Goal: Information Seeking & Learning: Understand process/instructions

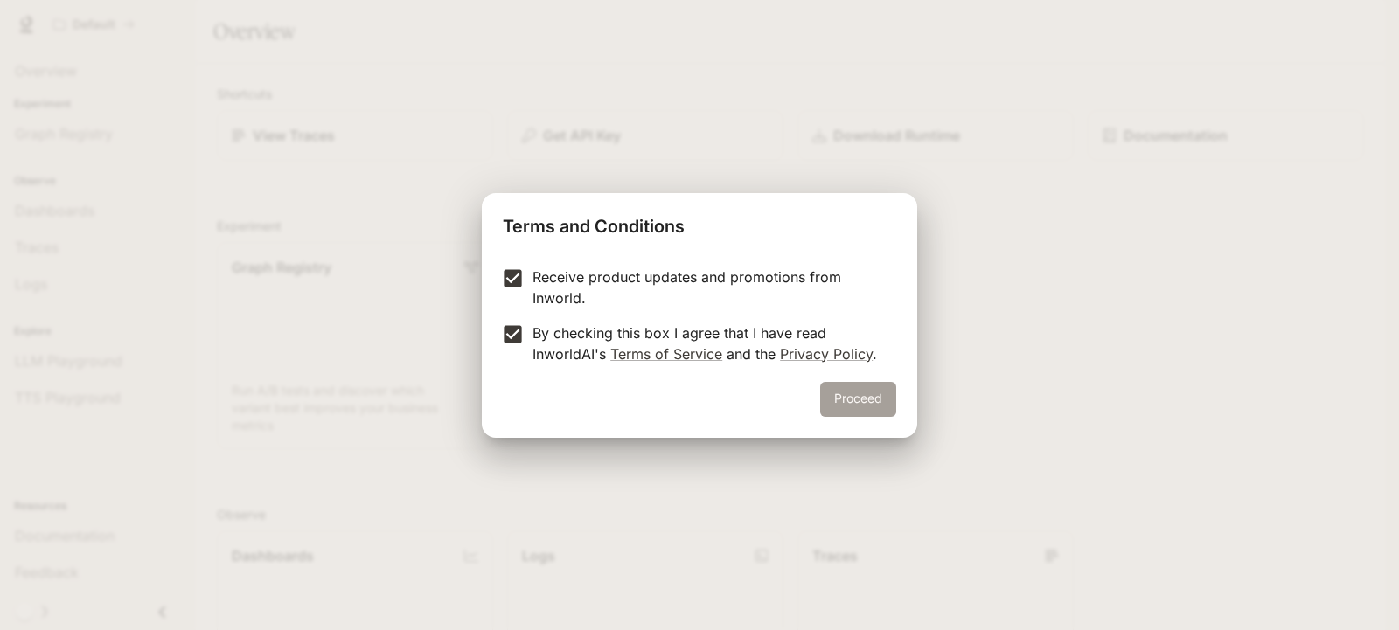
click at [852, 396] on button "Proceed" at bounding box center [858, 399] width 76 height 35
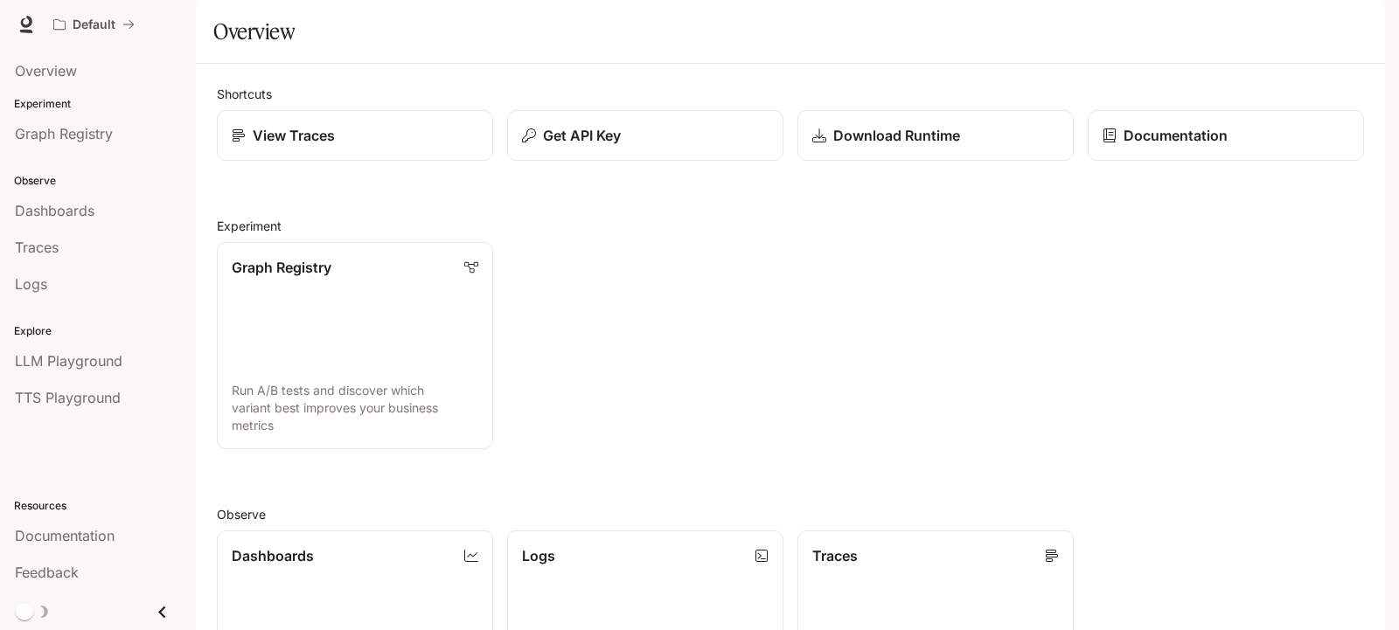
click at [59, 219] on span "Dashboards" at bounding box center [55, 210] width 80 height 21
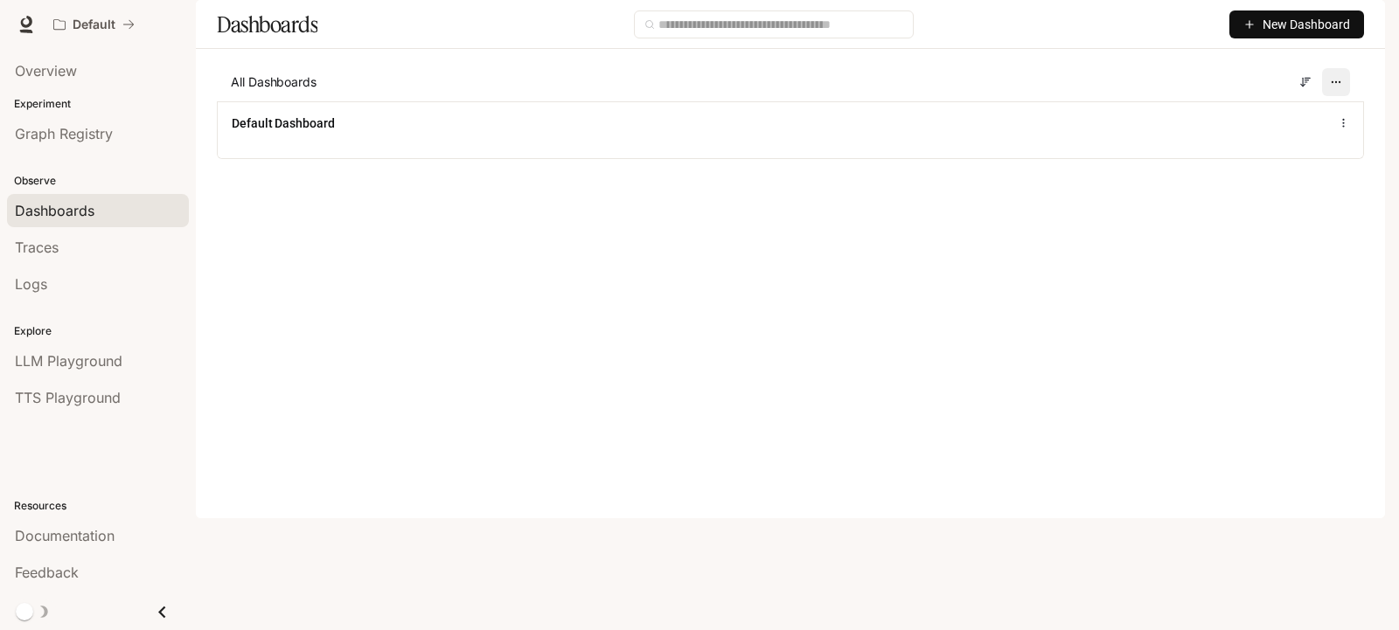
click at [1331, 88] on icon "button" at bounding box center [1336, 82] width 12 height 12
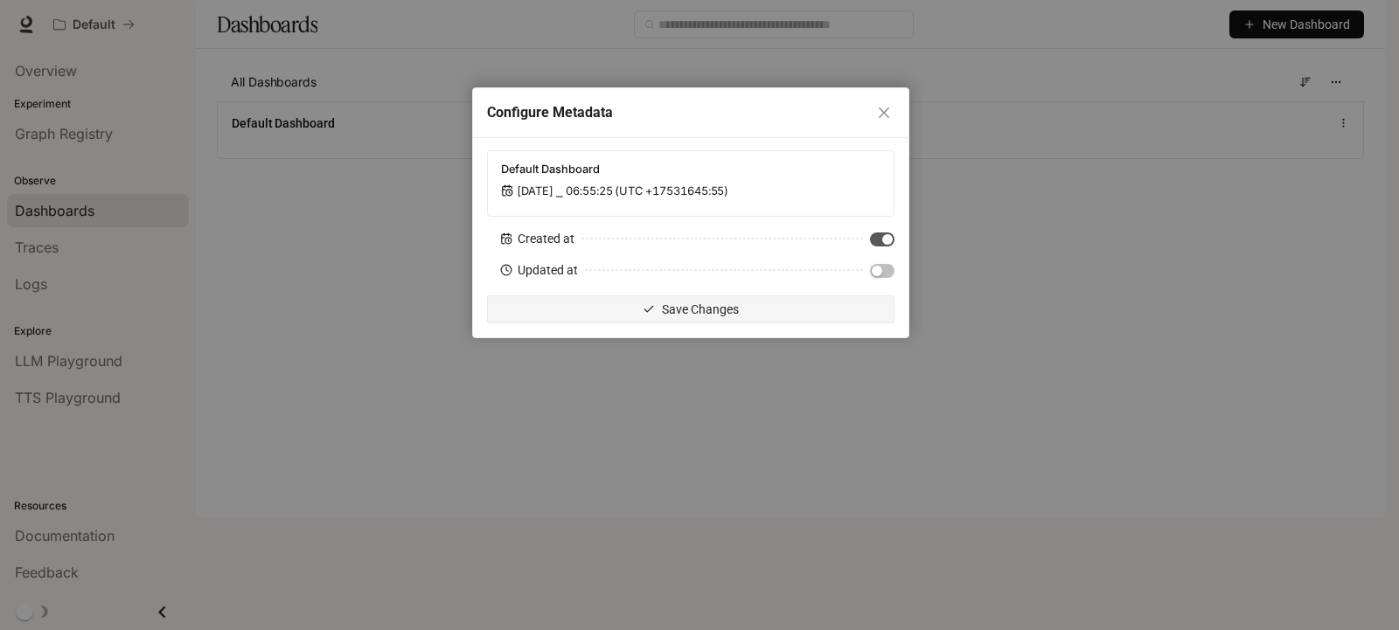
click at [1091, 348] on div "Configure Metadata Default Dashboard Jan 1, 2001 ⎯ 06:55:25 (UTC +17531645:55) …" at bounding box center [699, 315] width 1399 height 630
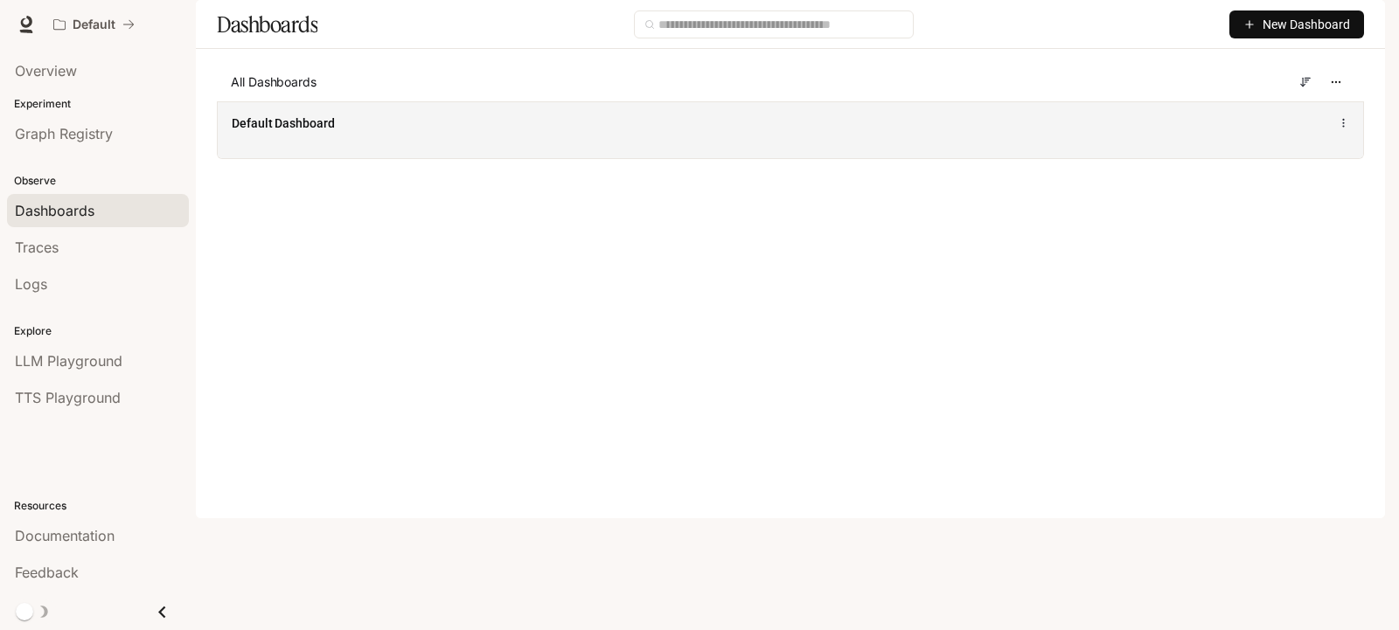
click at [1344, 129] on icon at bounding box center [1344, 123] width 12 height 12
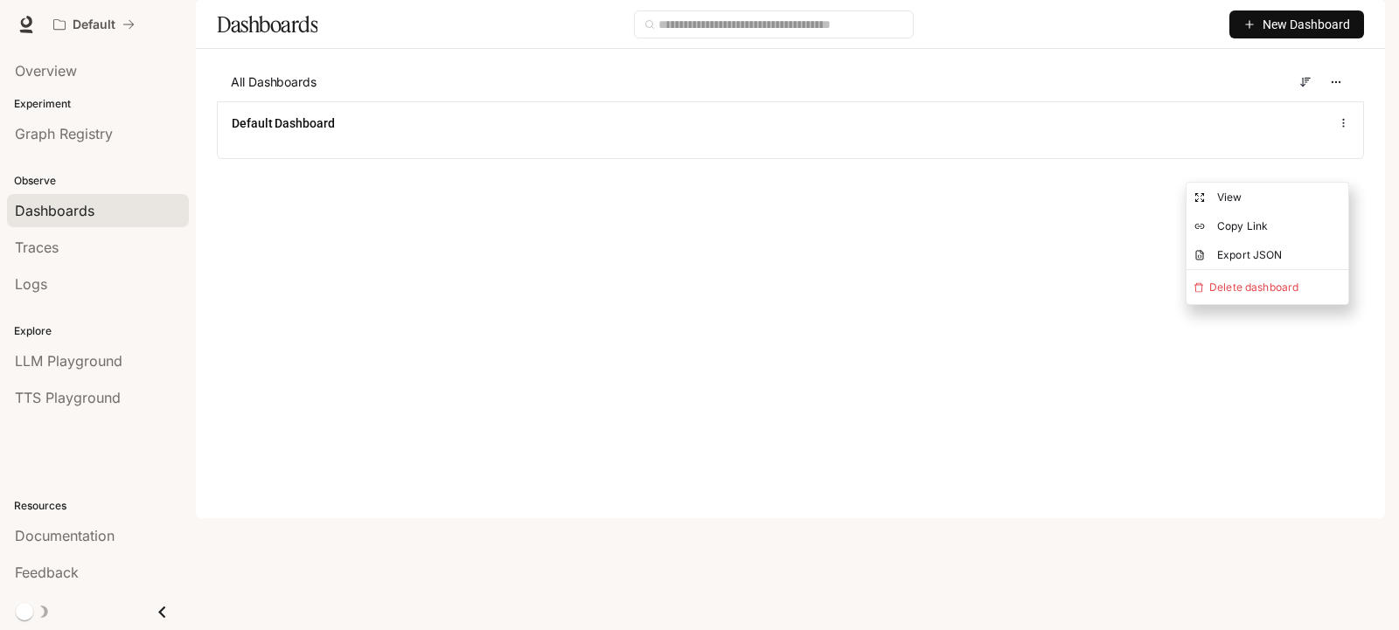
click at [1026, 185] on main "Dashboards New Dashboard All Dashboards Default Dashboard" at bounding box center [790, 92] width 1189 height 185
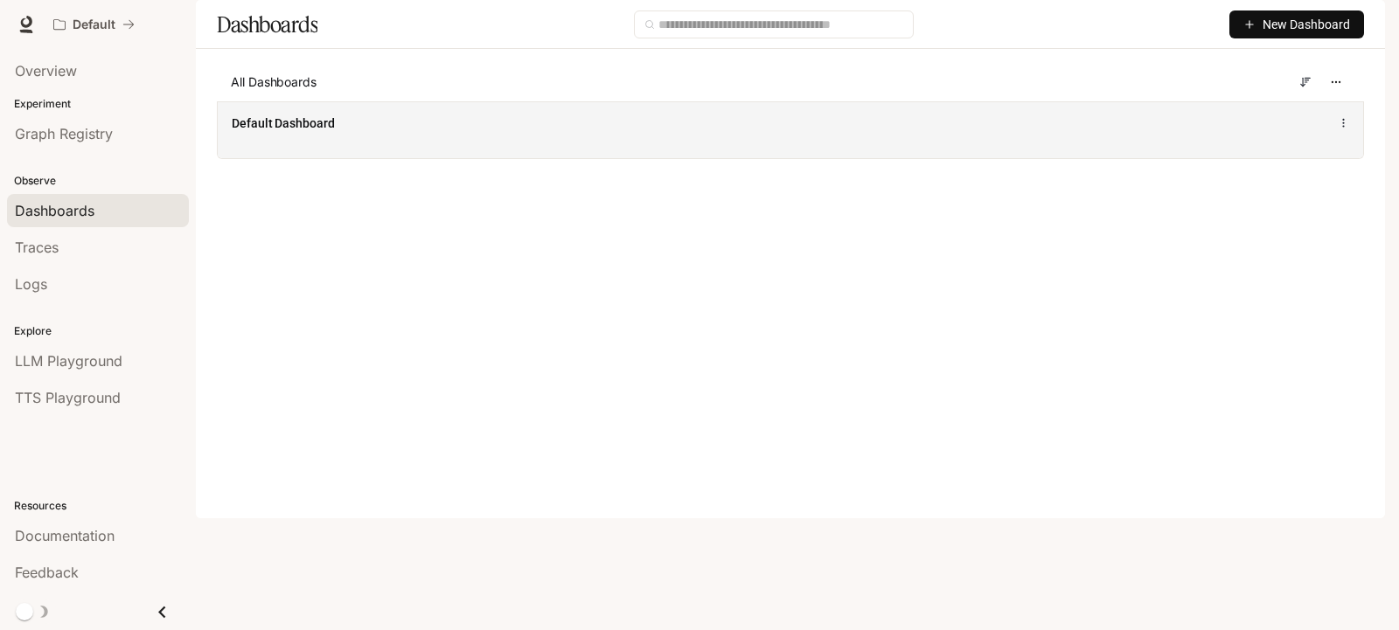
click at [401, 158] on div "Default Dashboard" at bounding box center [790, 129] width 1145 height 57
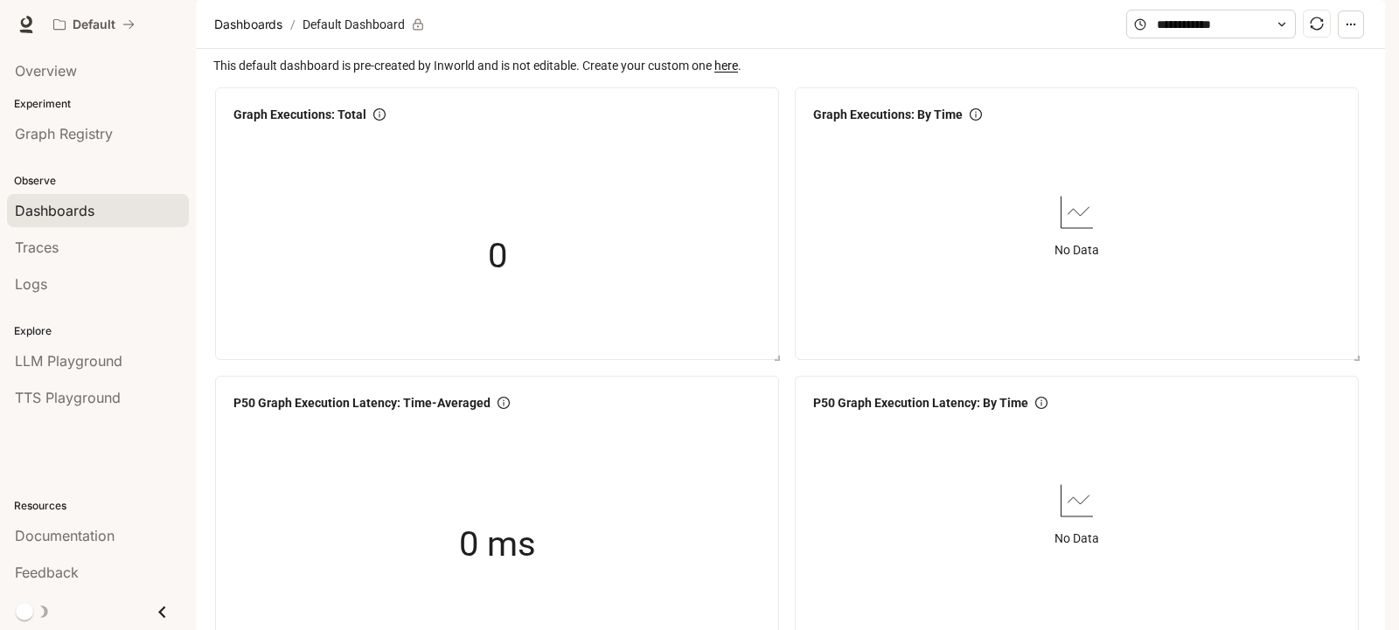
click at [41, 102] on p "Experiment" at bounding box center [98, 104] width 196 height 16
click at [354, 144] on div at bounding box center [496, 137] width 541 height 14
click at [436, 229] on div "0" at bounding box center [496, 256] width 541 height 224
click at [1358, 38] on button "button" at bounding box center [1351, 24] width 26 height 28
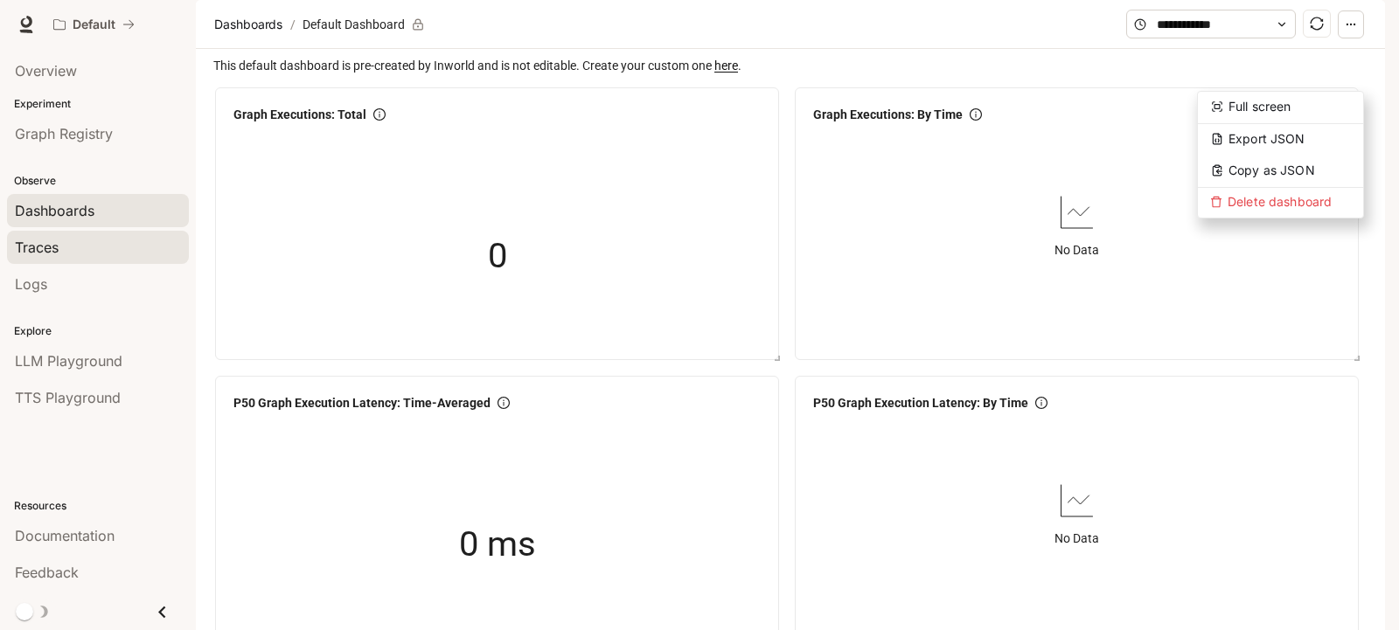
click at [52, 251] on span "Traces" at bounding box center [37, 247] width 44 height 21
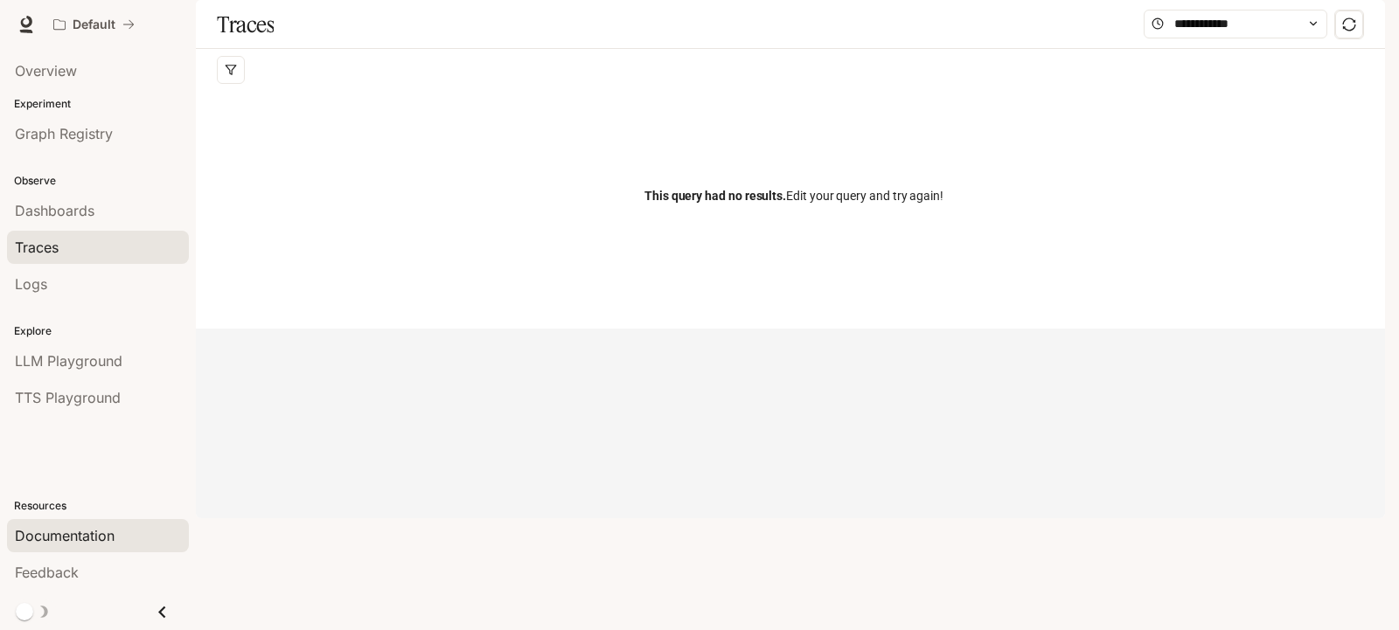
click at [48, 538] on span "Documentation" at bounding box center [65, 536] width 100 height 21
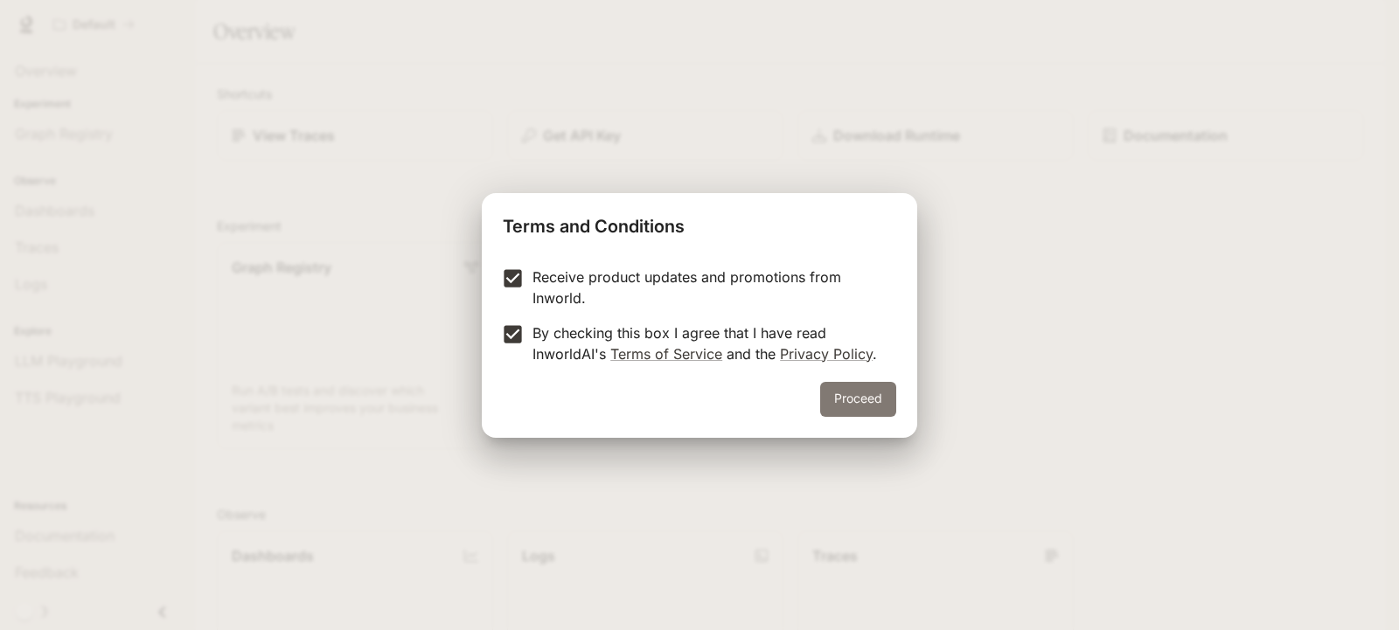
click at [847, 394] on button "Proceed" at bounding box center [858, 399] width 76 height 35
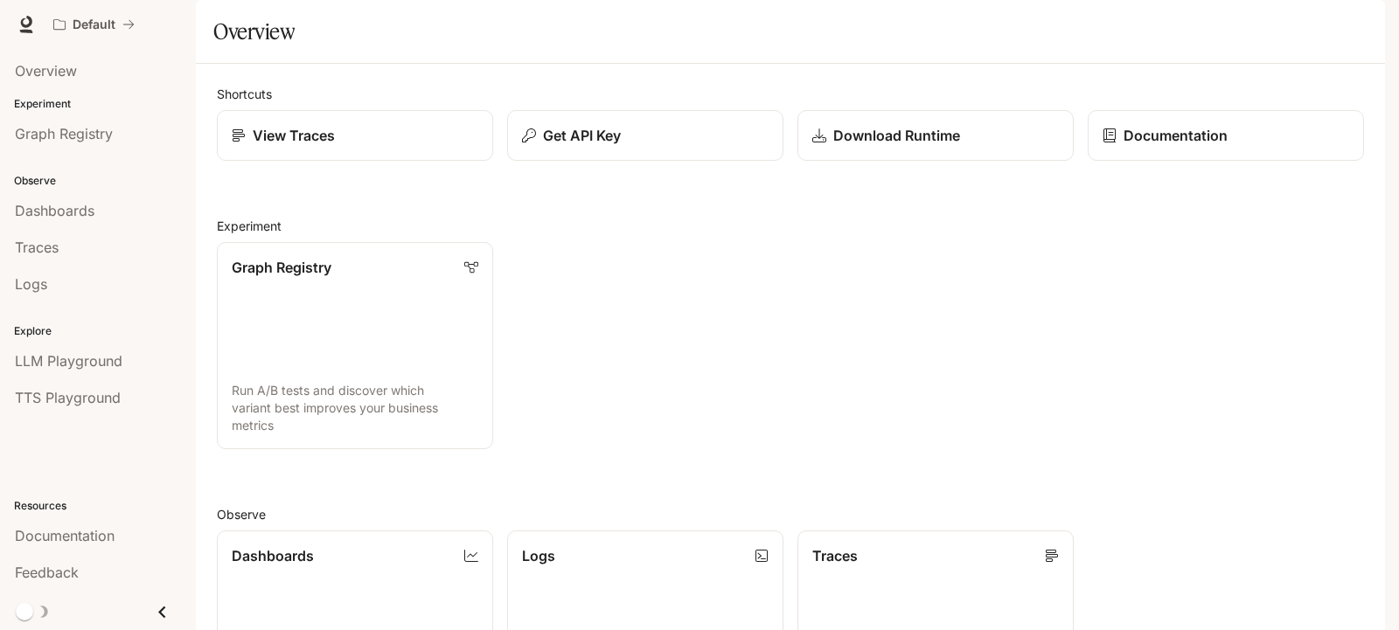
scroll to position [262, 0]
click at [313, 530] on link "Dashboards View and analyze your workspace metrics" at bounding box center [354, 634] width 279 height 209
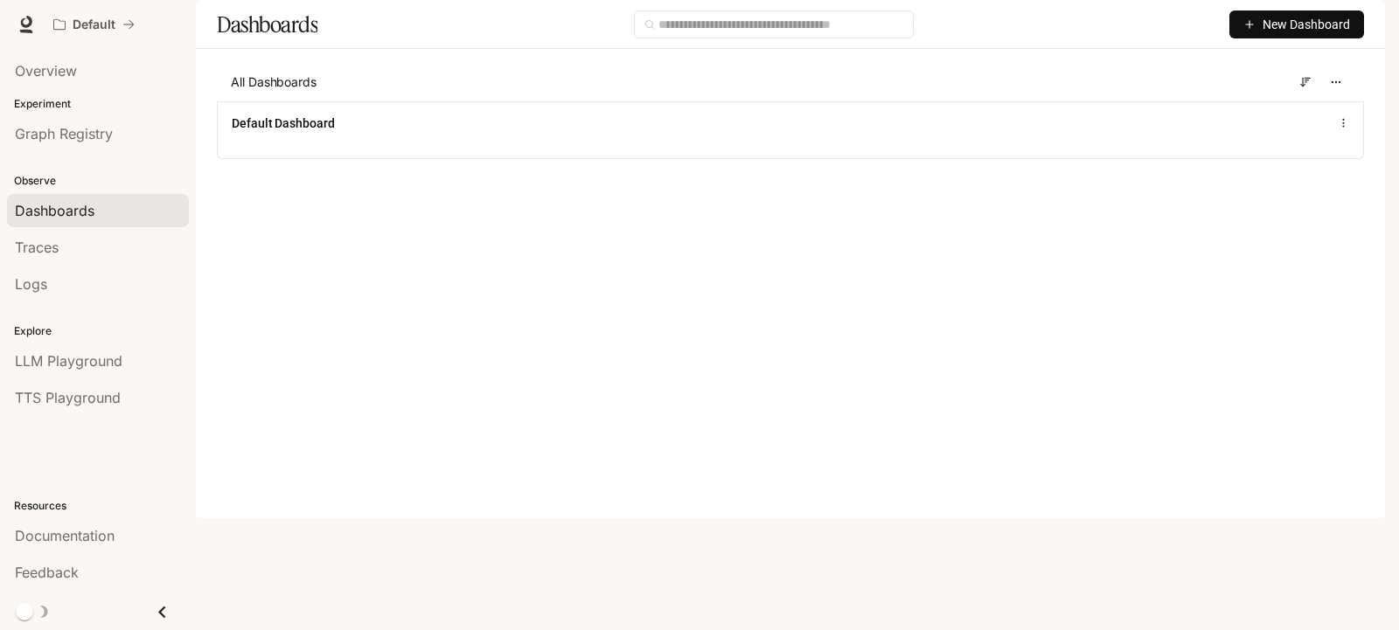
click at [1264, 34] on span "New Dashboard" at bounding box center [1306, 24] width 87 height 19
click at [1285, 34] on span "New Dashboard" at bounding box center [1306, 24] width 87 height 19
click at [1252, 31] on icon "button" at bounding box center [1249, 24] width 12 height 12
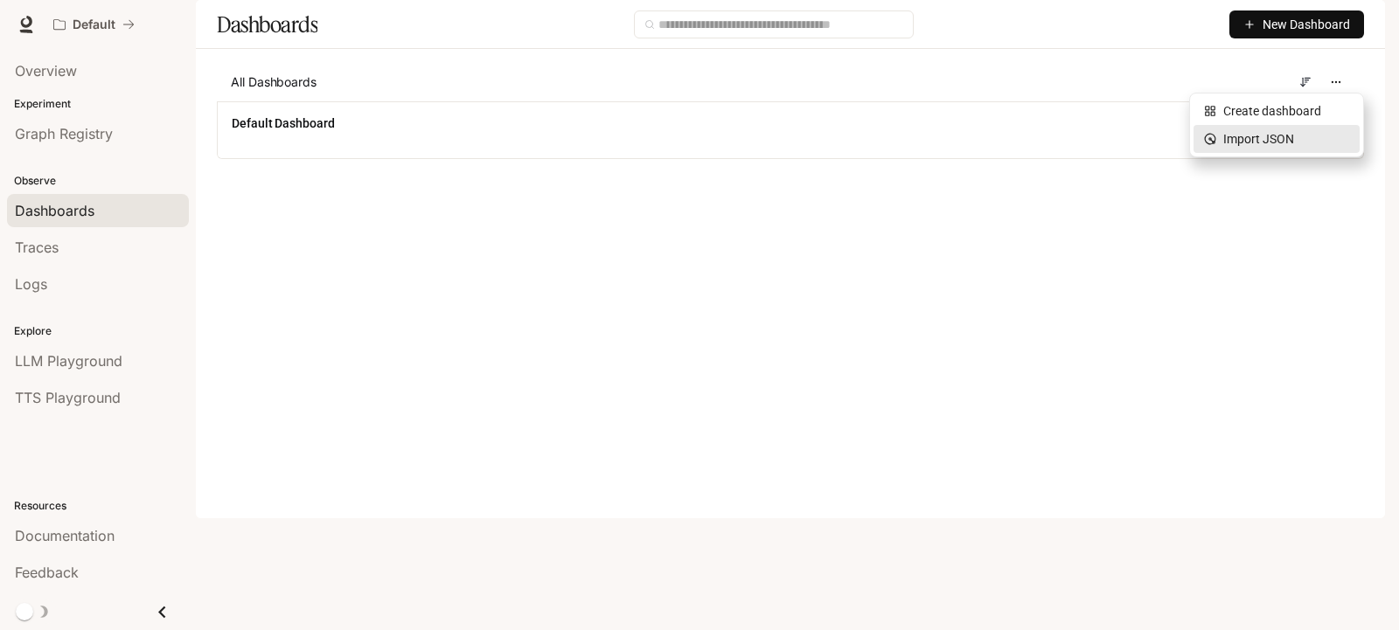
click at [1239, 136] on div "Import JSON" at bounding box center [1276, 138] width 145 height 19
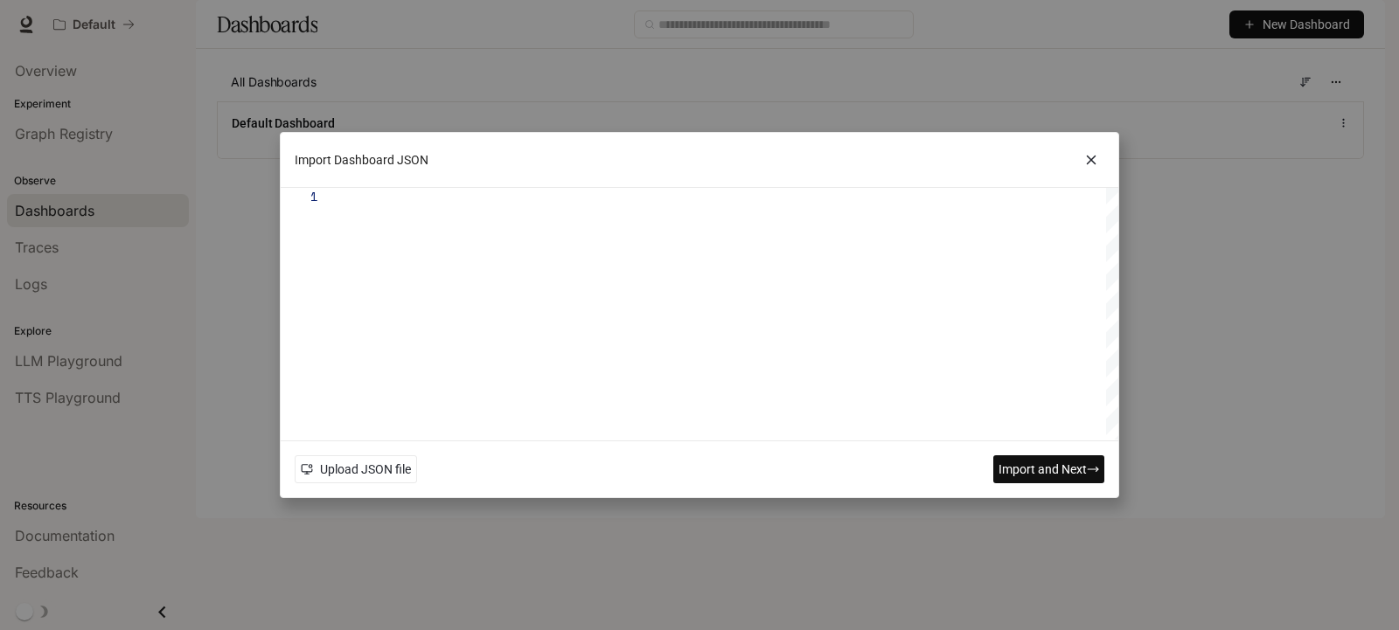
click at [1035, 470] on span "Import and Next" at bounding box center [1043, 469] width 88 height 19
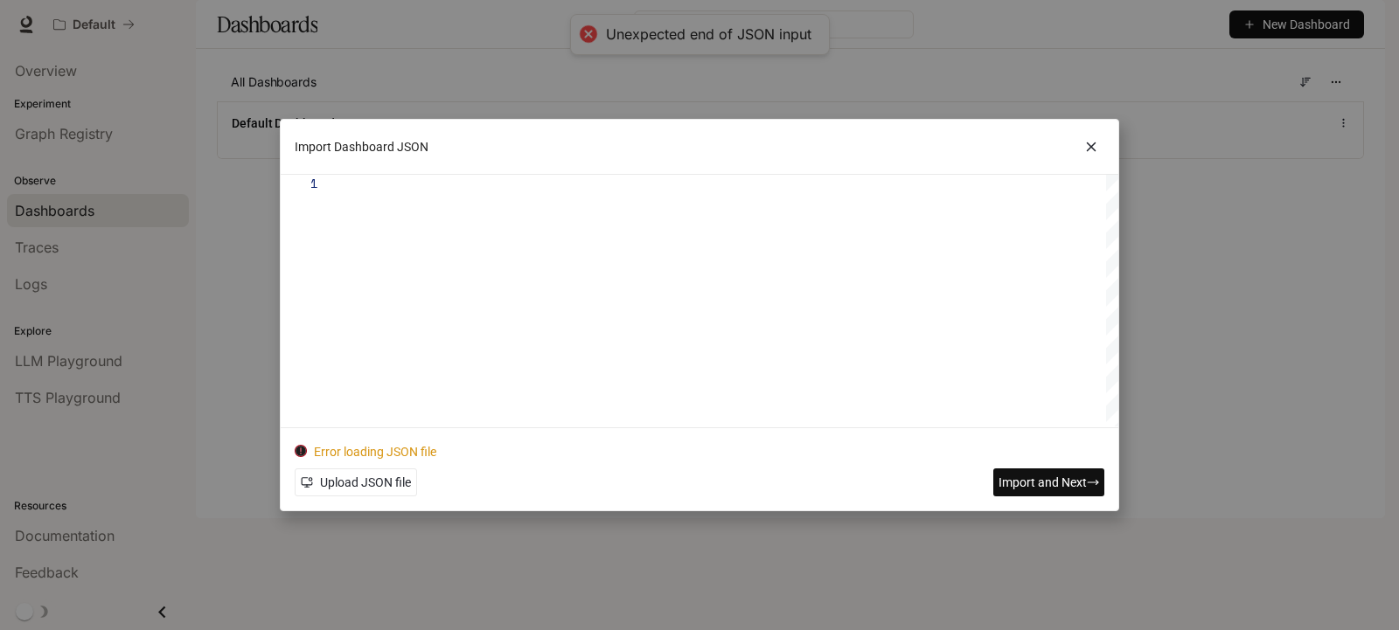
click at [1098, 145] on icon at bounding box center [1091, 147] width 26 height 26
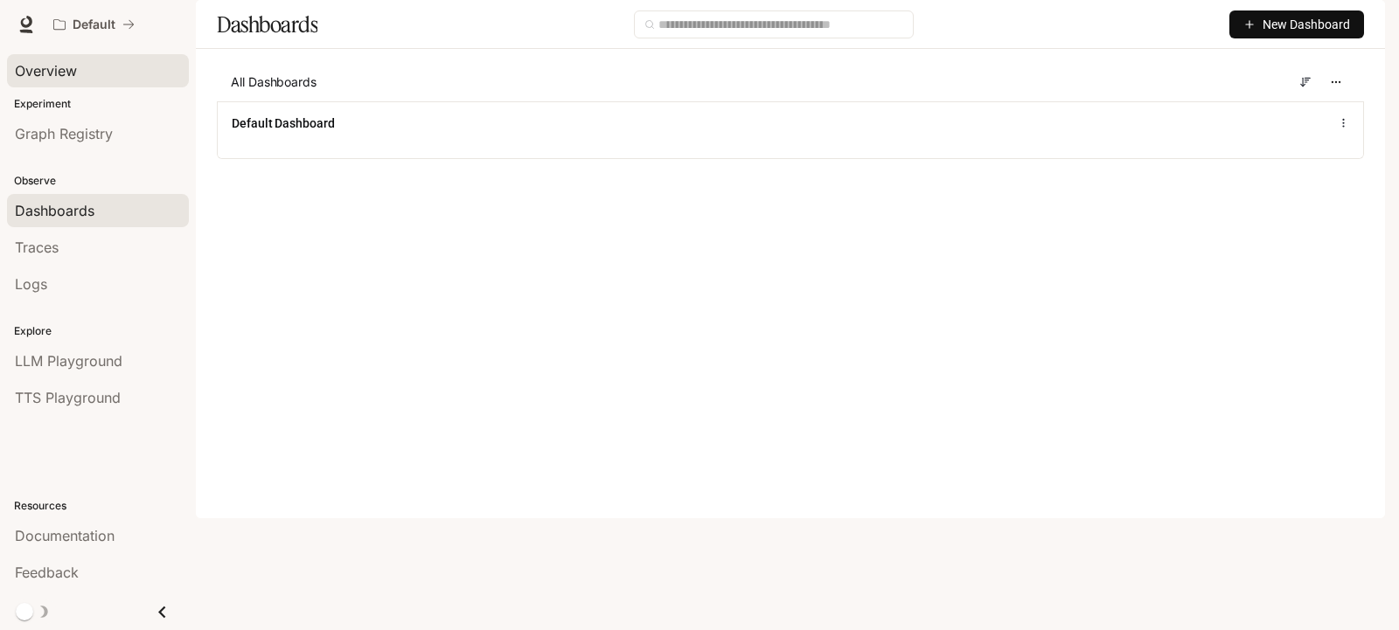
click at [47, 76] on span "Overview" at bounding box center [46, 70] width 62 height 21
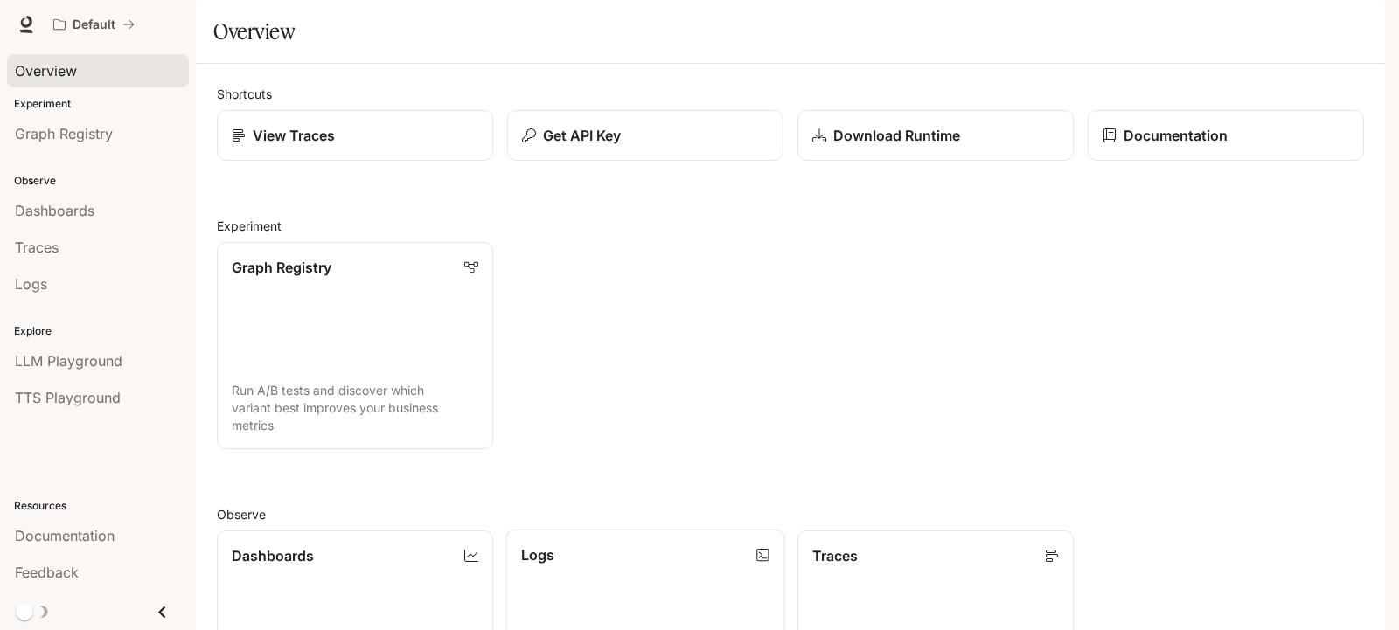
scroll to position [474, 0]
click at [52, 216] on span "Dashboards" at bounding box center [55, 210] width 80 height 21
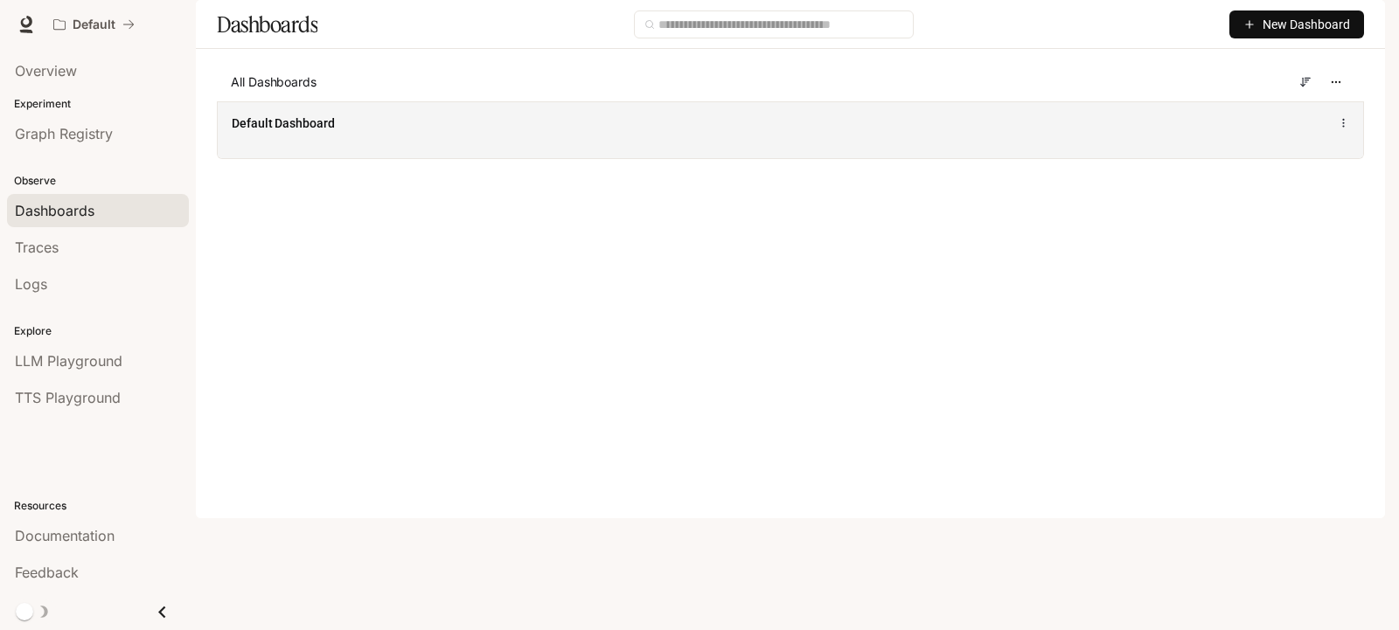
click at [459, 158] on div "Default Dashboard" at bounding box center [790, 129] width 1145 height 57
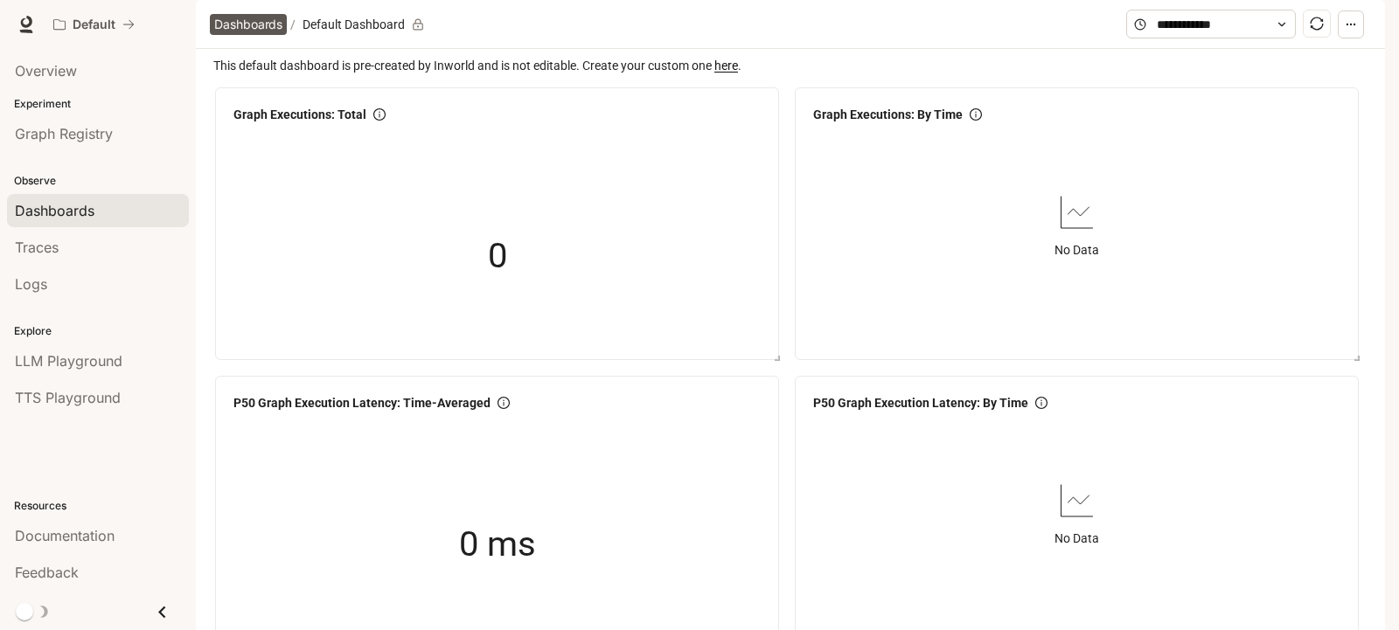
click at [248, 35] on span "Dashboards" at bounding box center [248, 24] width 68 height 21
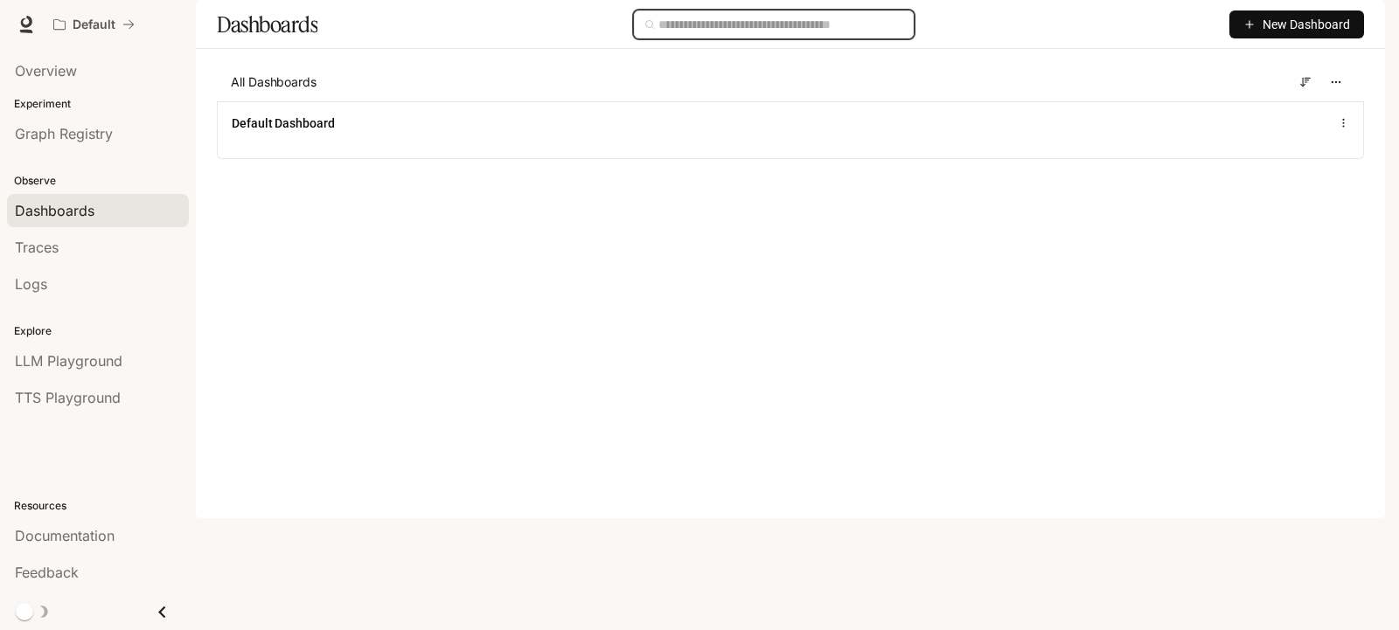
click at [686, 34] on input "text" at bounding box center [780, 24] width 245 height 19
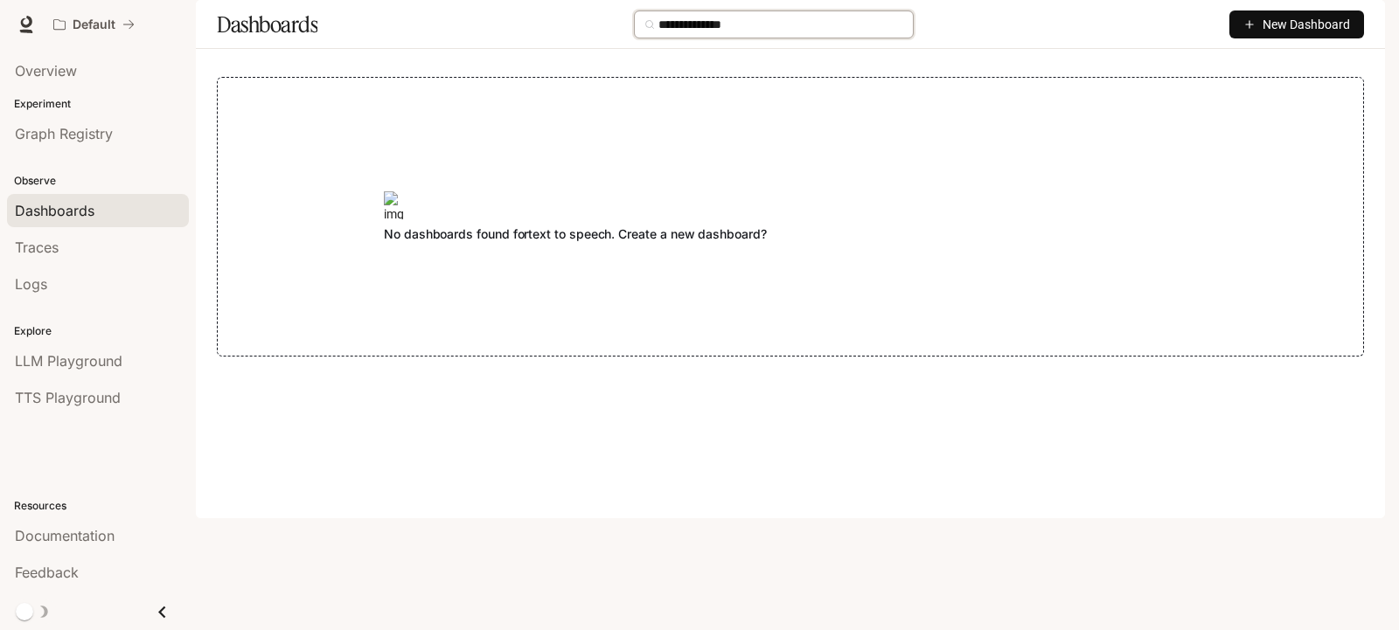
type input "**********"
click at [469, 242] on span "No dashboards found for text to speech . Create a new dashboard?" at bounding box center [575, 234] width 383 height 16
click at [380, 268] on div "No dashboards found for text to speech . Create a new dashboard?" at bounding box center [790, 217] width 1147 height 280
click at [40, 246] on span "Traces" at bounding box center [37, 247] width 44 height 21
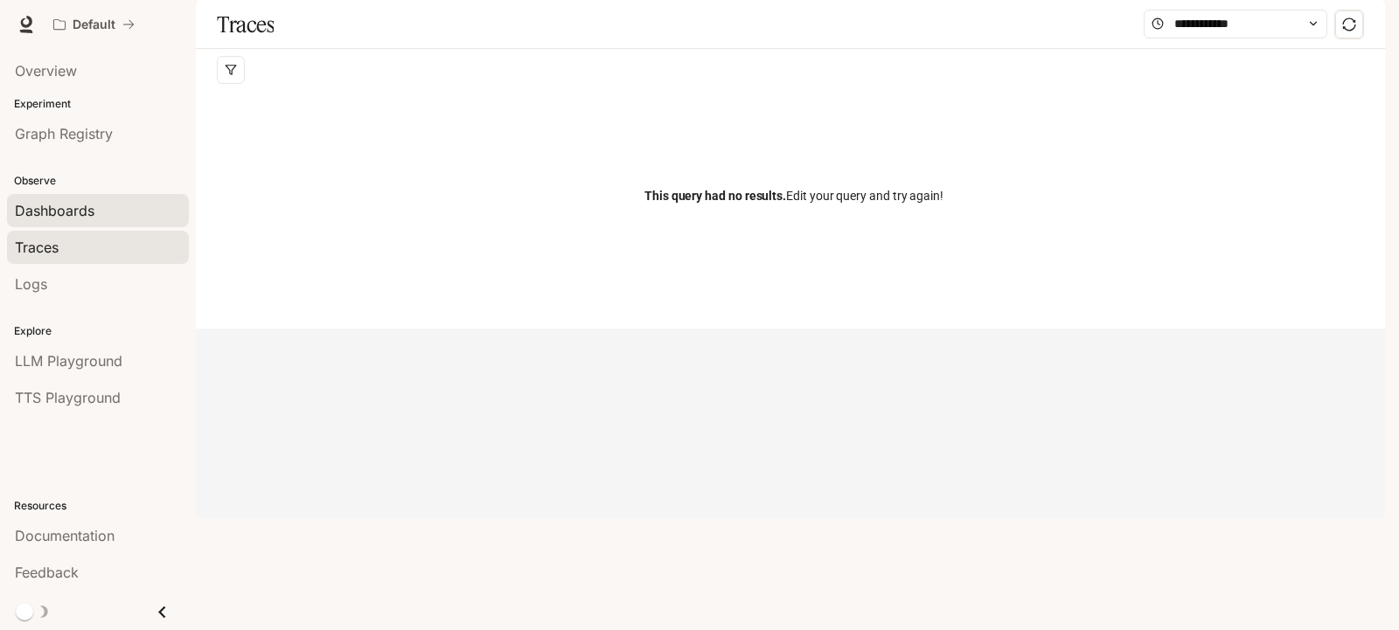
click at [53, 208] on span "Dashboards" at bounding box center [55, 210] width 80 height 21
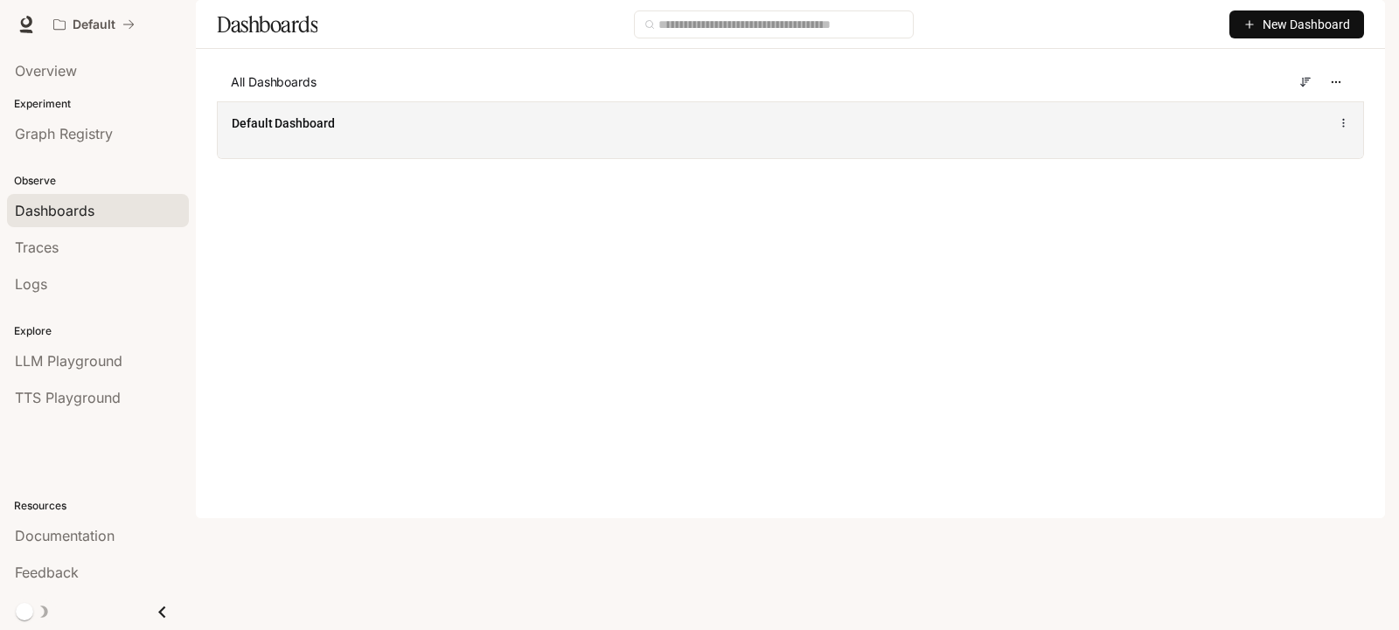
click at [1345, 129] on icon at bounding box center [1344, 123] width 12 height 12
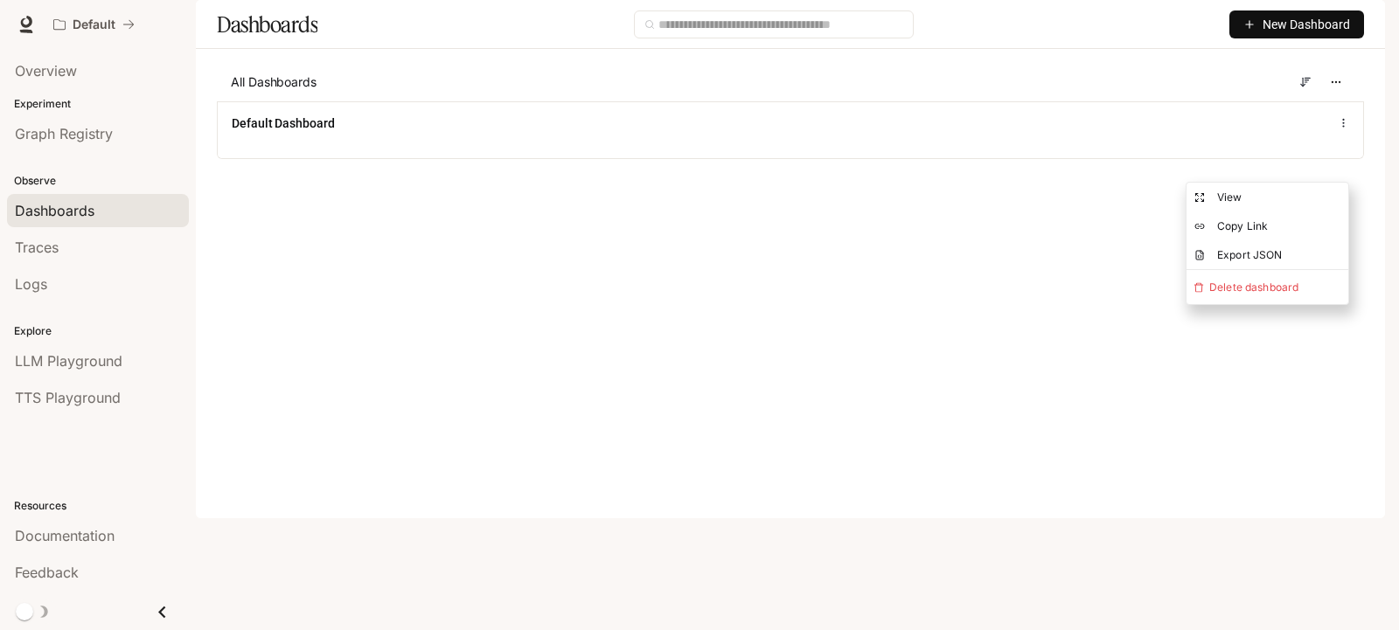
click at [1081, 185] on main "Dashboards New Dashboard All Dashboards Default Dashboard" at bounding box center [790, 92] width 1189 height 185
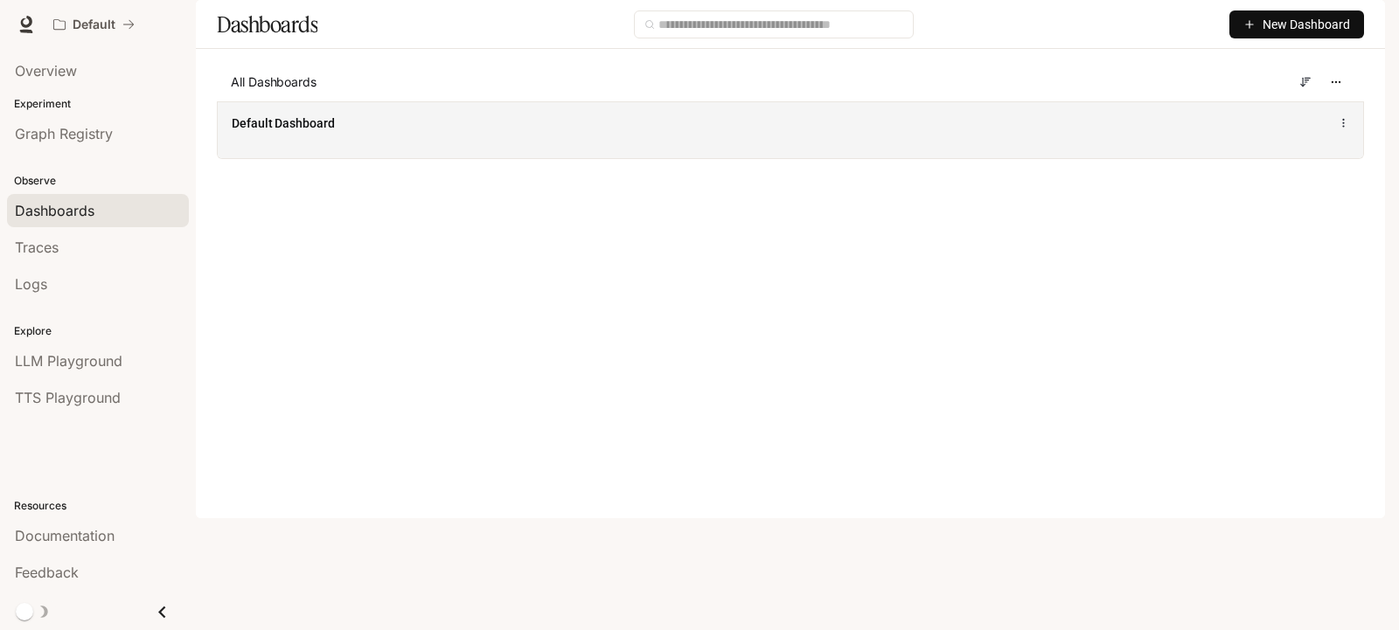
click at [1342, 129] on icon at bounding box center [1344, 123] width 12 height 12
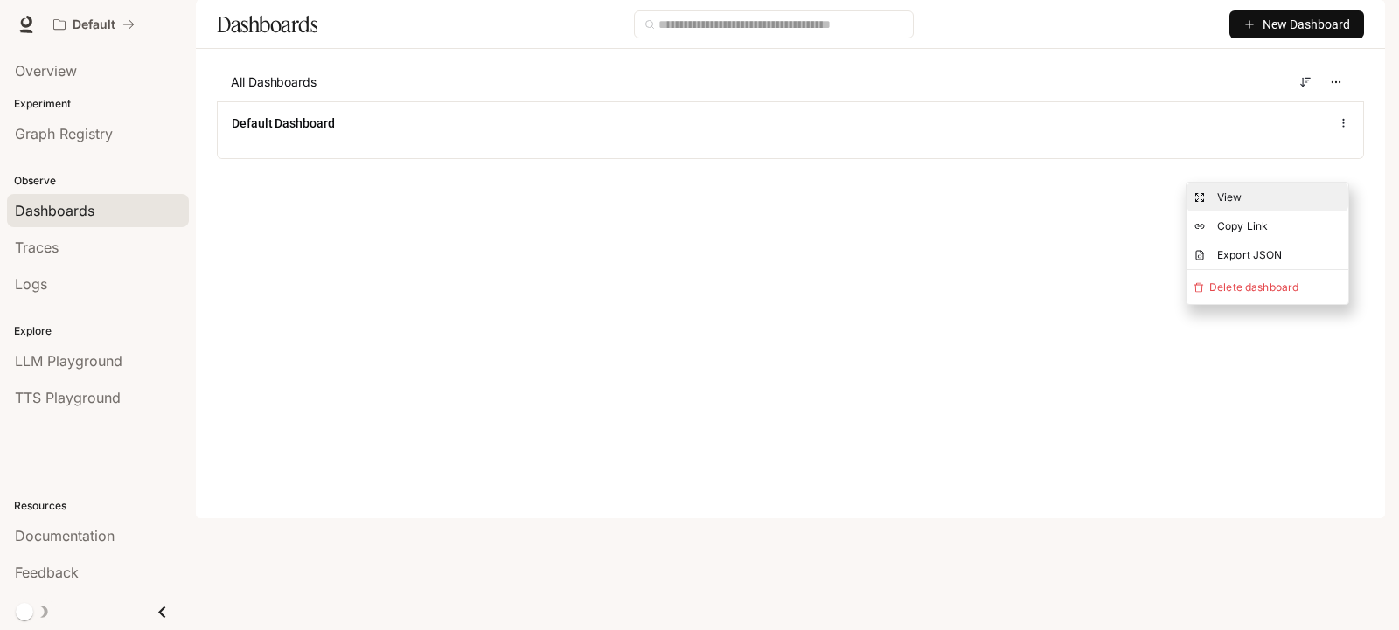
click at [1226, 205] on button "View" at bounding box center [1268, 197] width 162 height 29
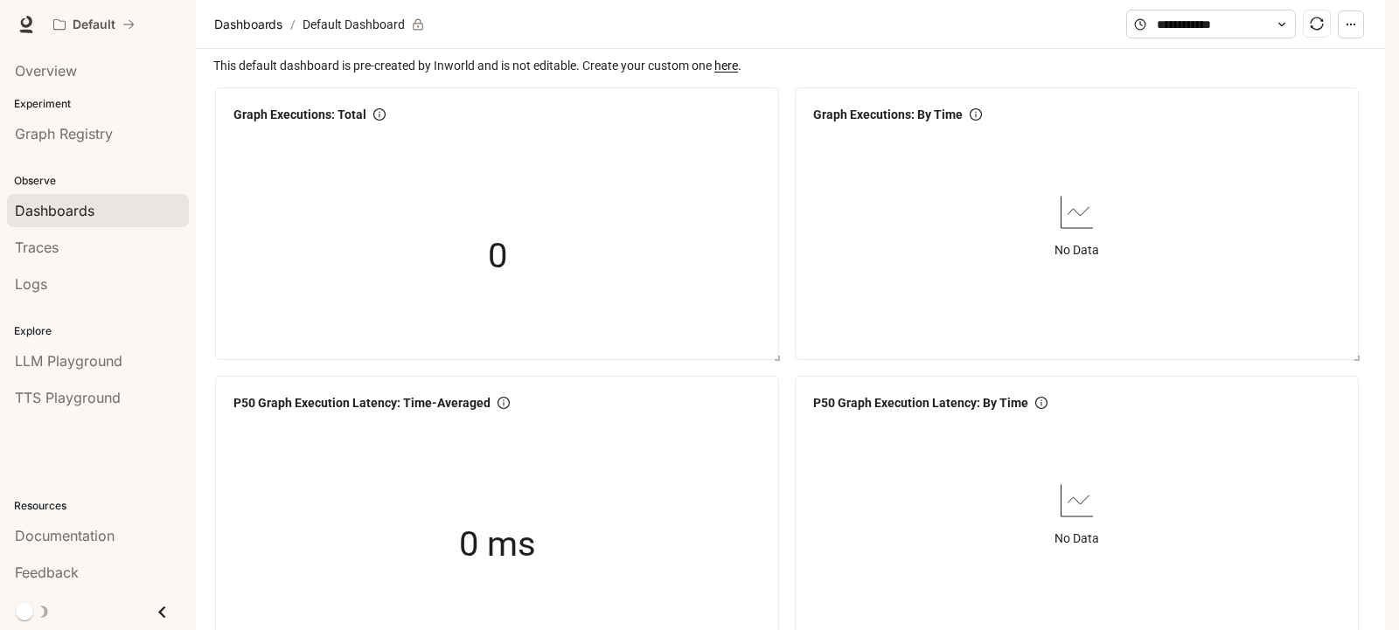
click at [1267, 23] on span "Documentation" at bounding box center [1279, 25] width 87 height 22
